Goal: Transaction & Acquisition: Subscribe to service/newsletter

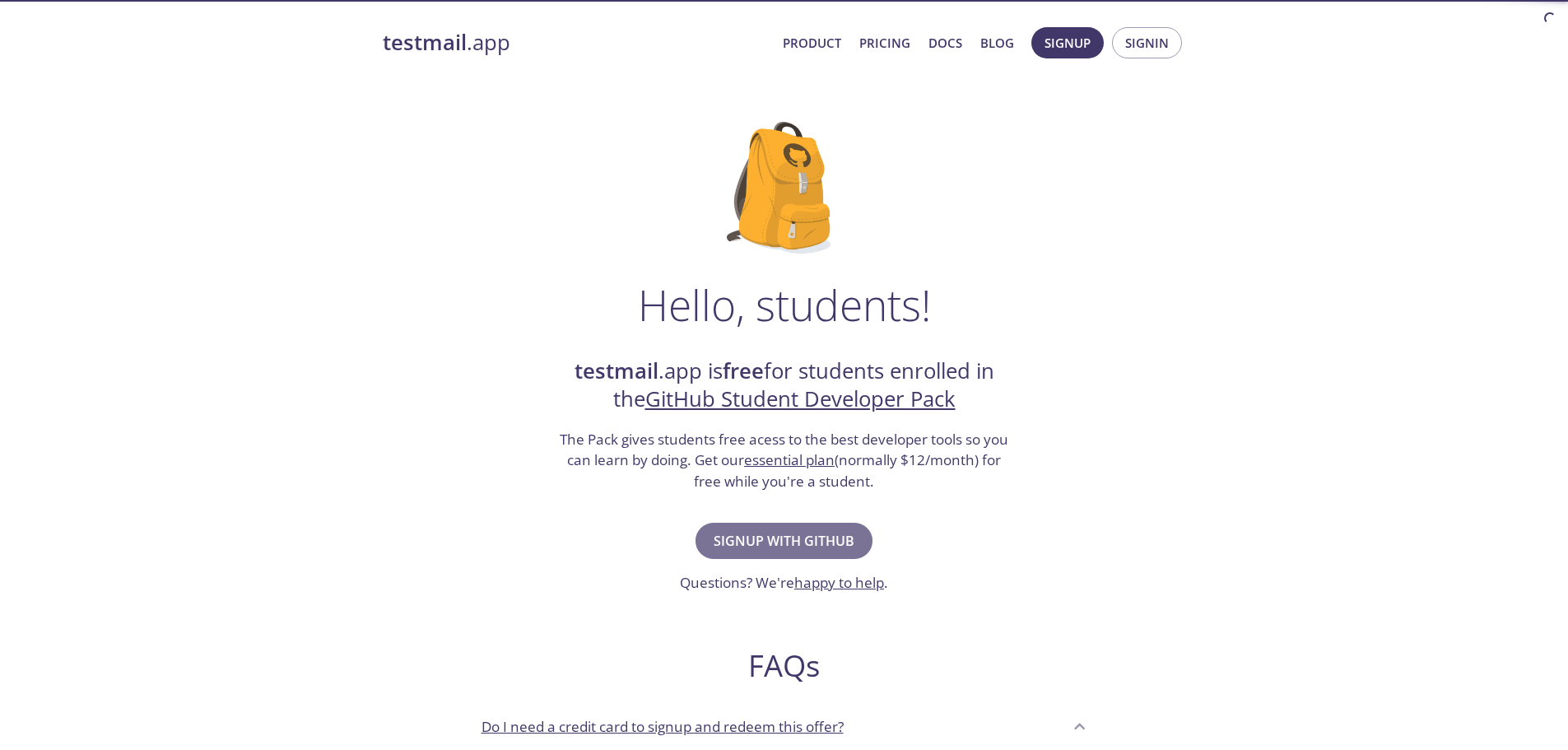
click at [749, 548] on span "Signup with GitHub" at bounding box center [784, 540] width 141 height 23
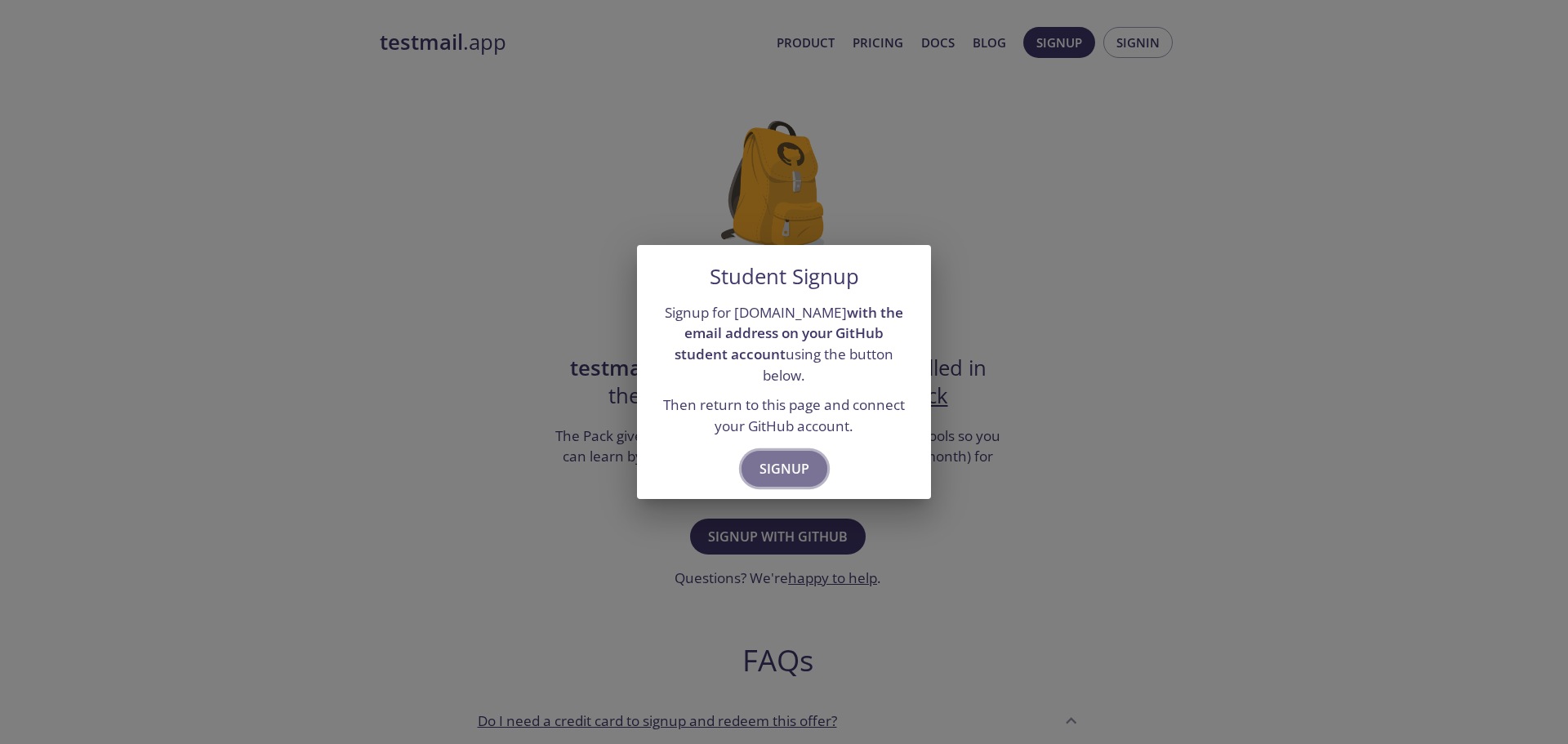
click at [784, 464] on span "Signup" at bounding box center [784, 468] width 50 height 23
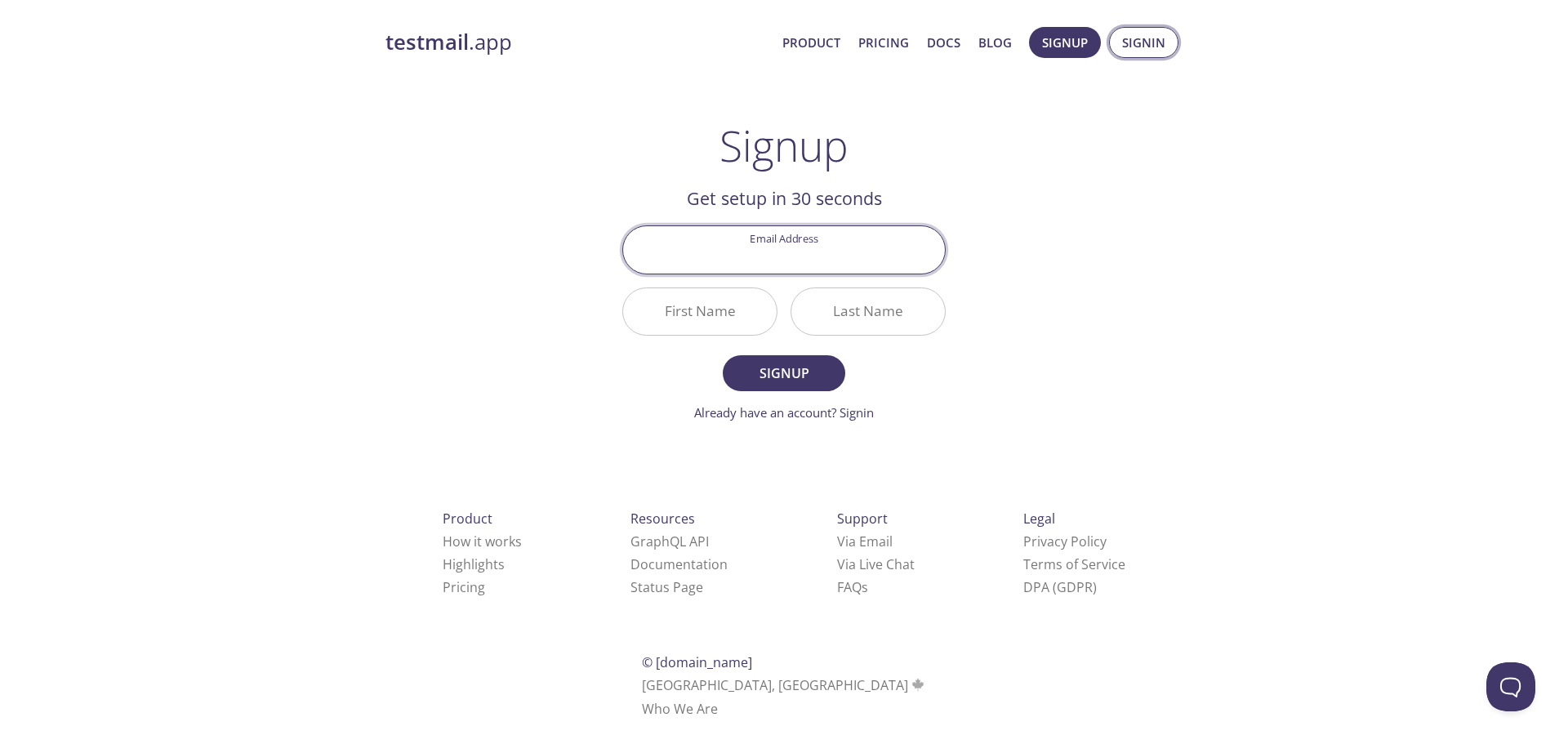
click at [1123, 32] on span "Signin" at bounding box center [1143, 42] width 43 height 21
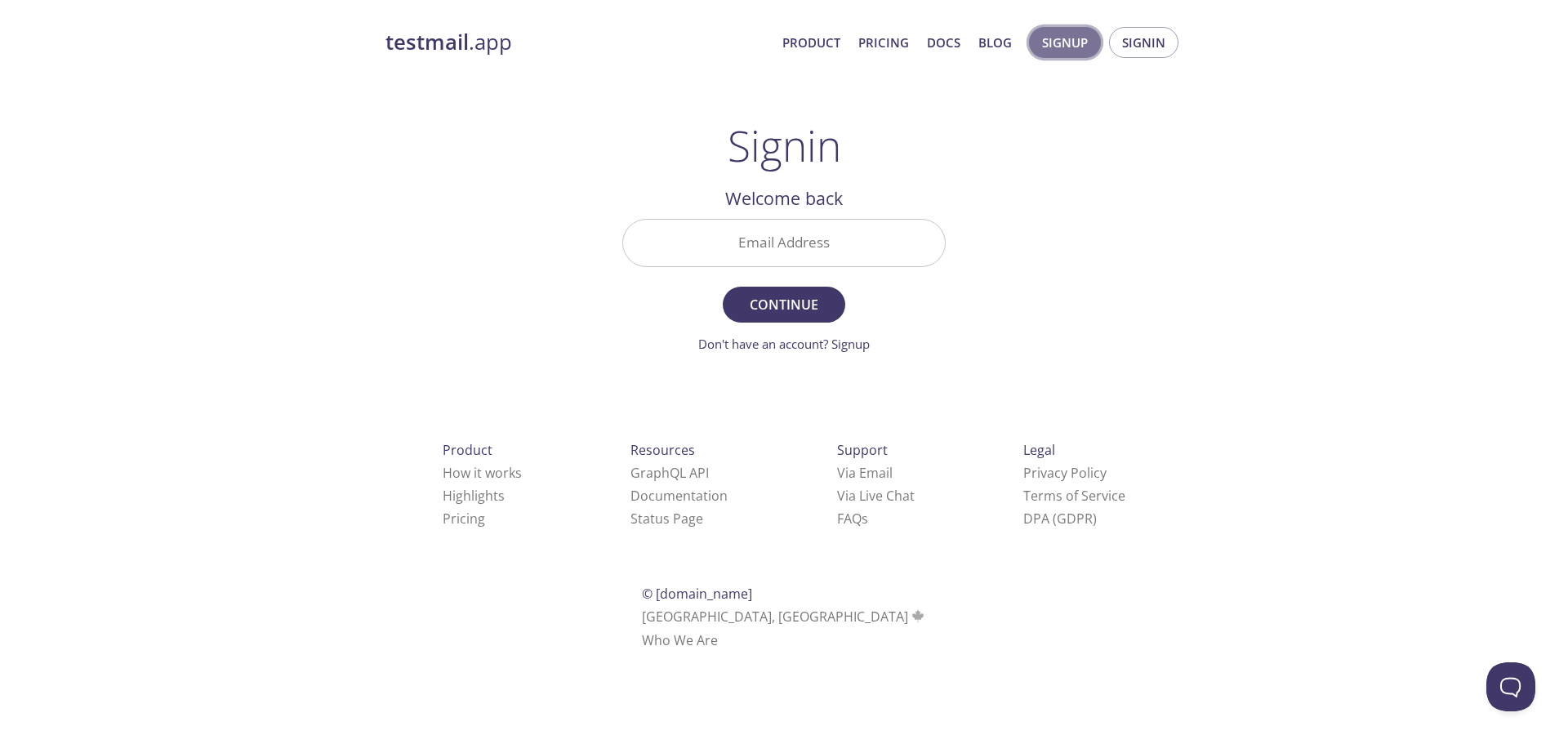
click at [1087, 39] on span "Signup" at bounding box center [1065, 42] width 46 height 21
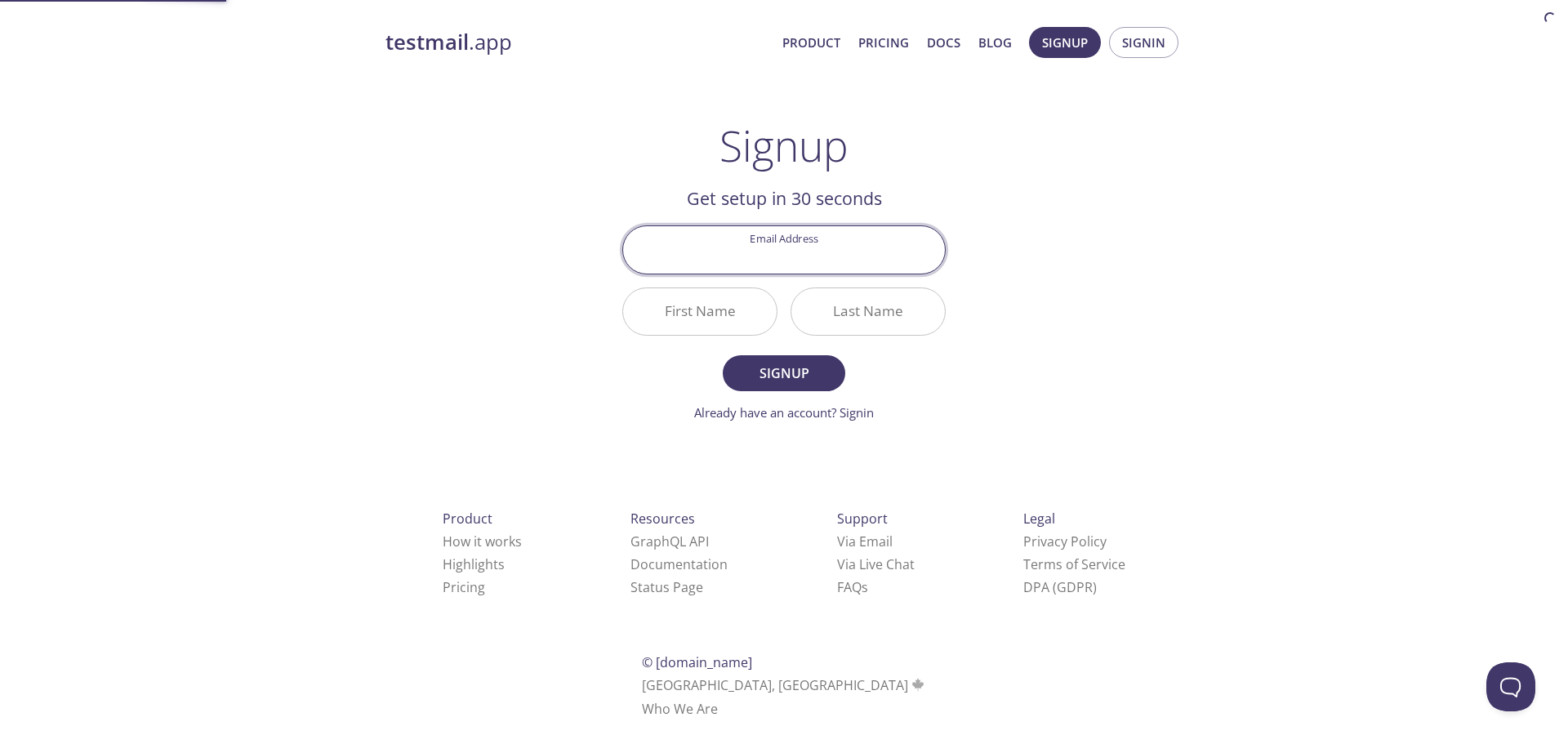
click at [751, 267] on input "Email Address" at bounding box center [784, 249] width 322 height 47
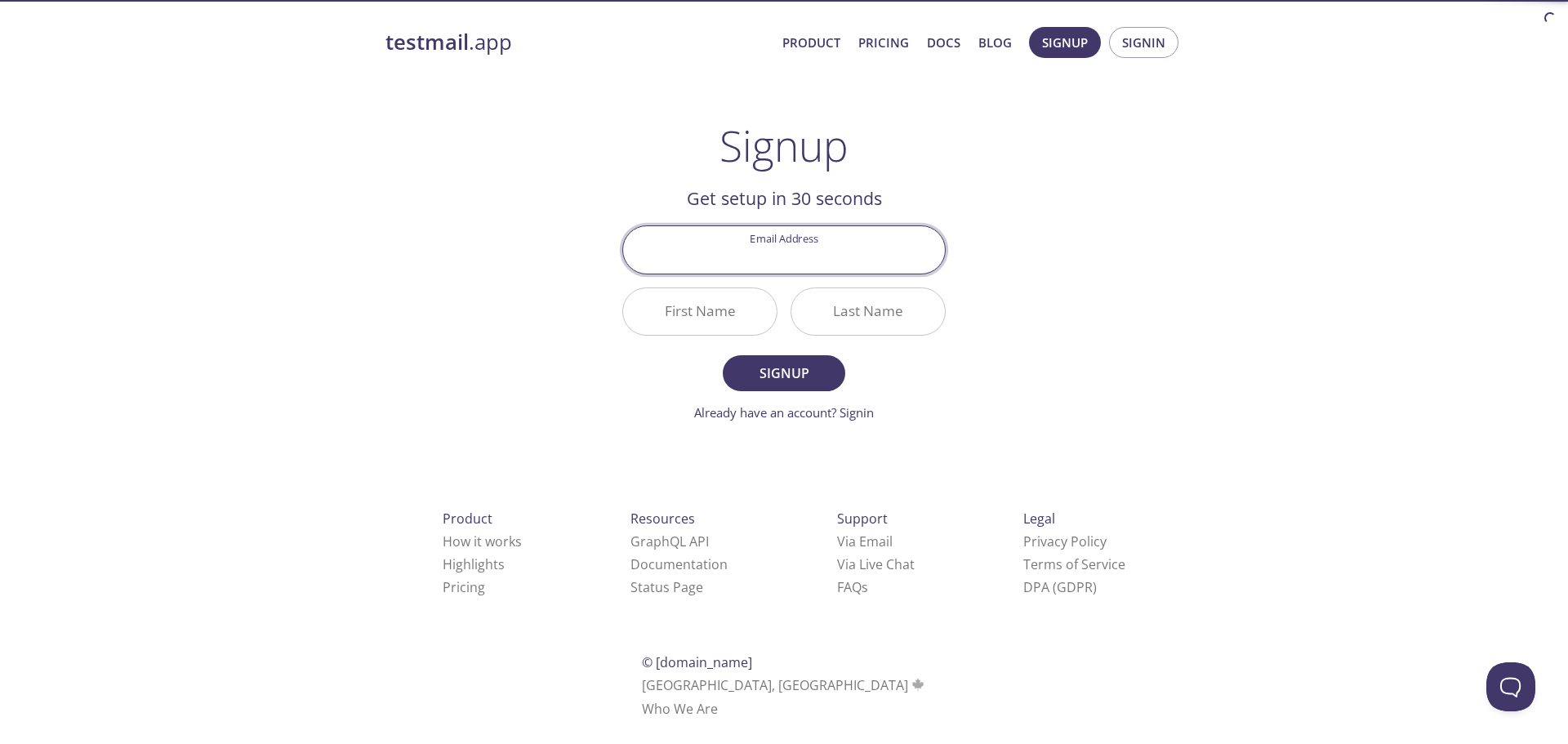
click at [729, 313] on input "First Name" at bounding box center [699, 311] width 153 height 47
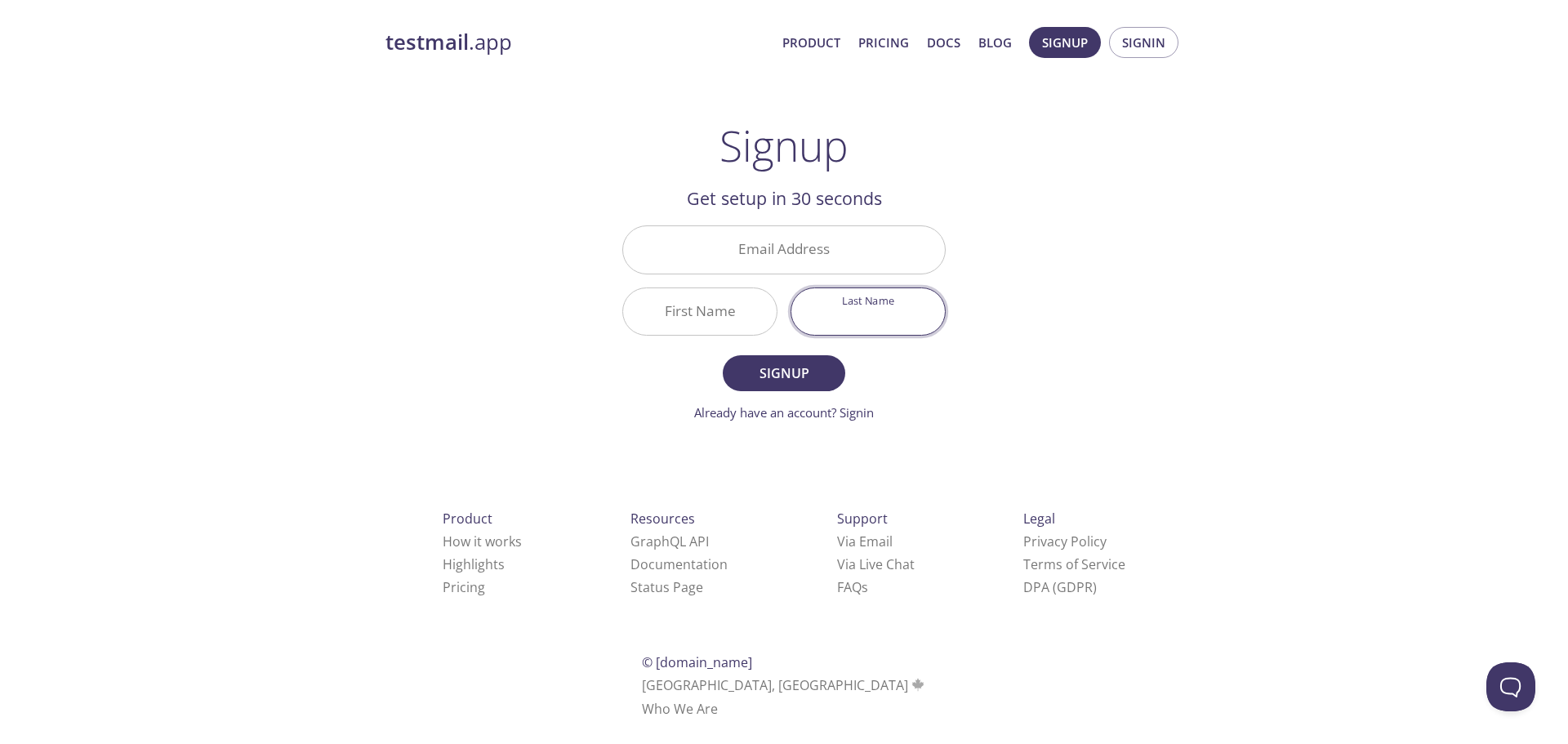
click at [841, 310] on input "Last Name" at bounding box center [867, 311] width 153 height 47
click at [815, 39] on link "Product" at bounding box center [811, 42] width 58 height 21
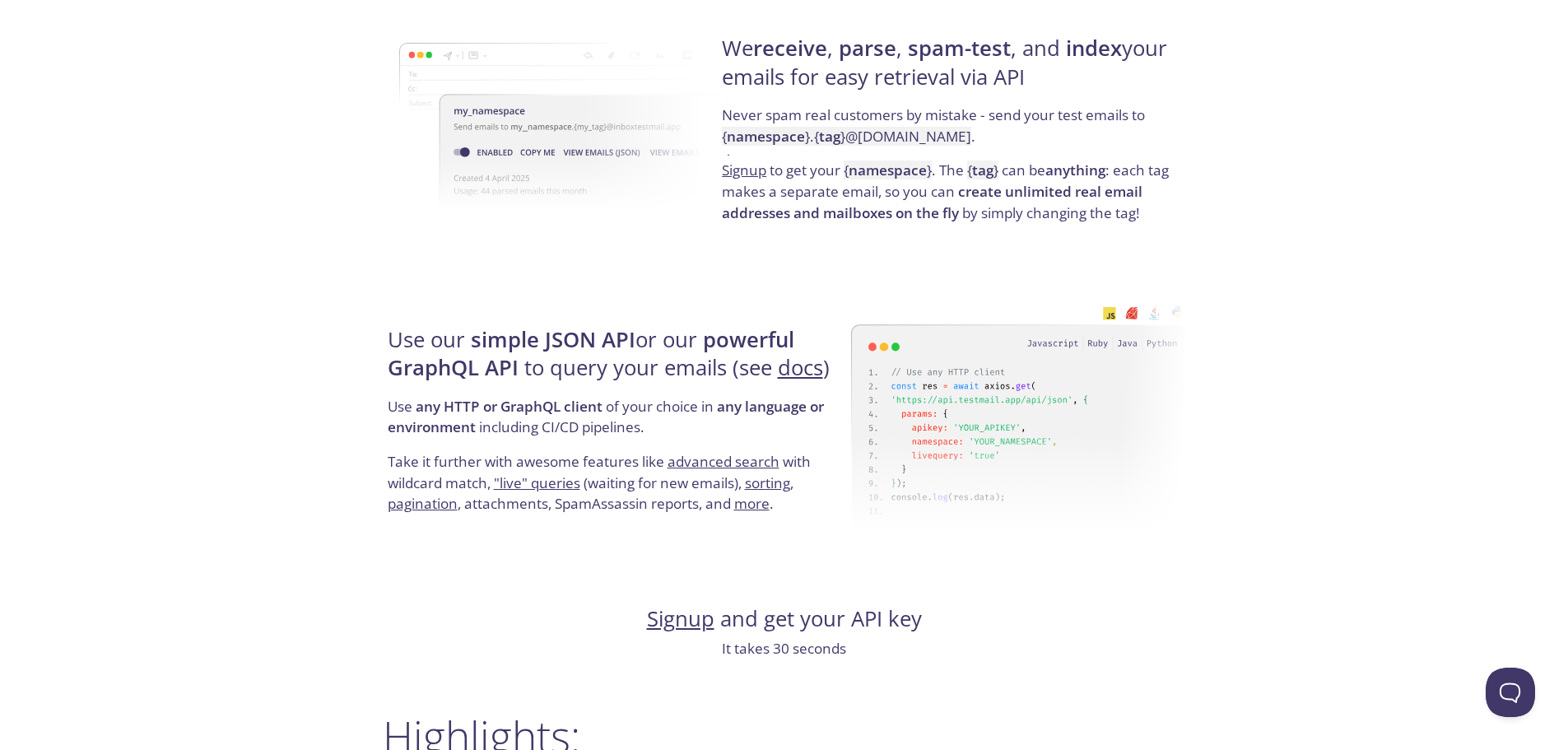
scroll to position [1317, 0]
